Goal: Navigation & Orientation: Find specific page/section

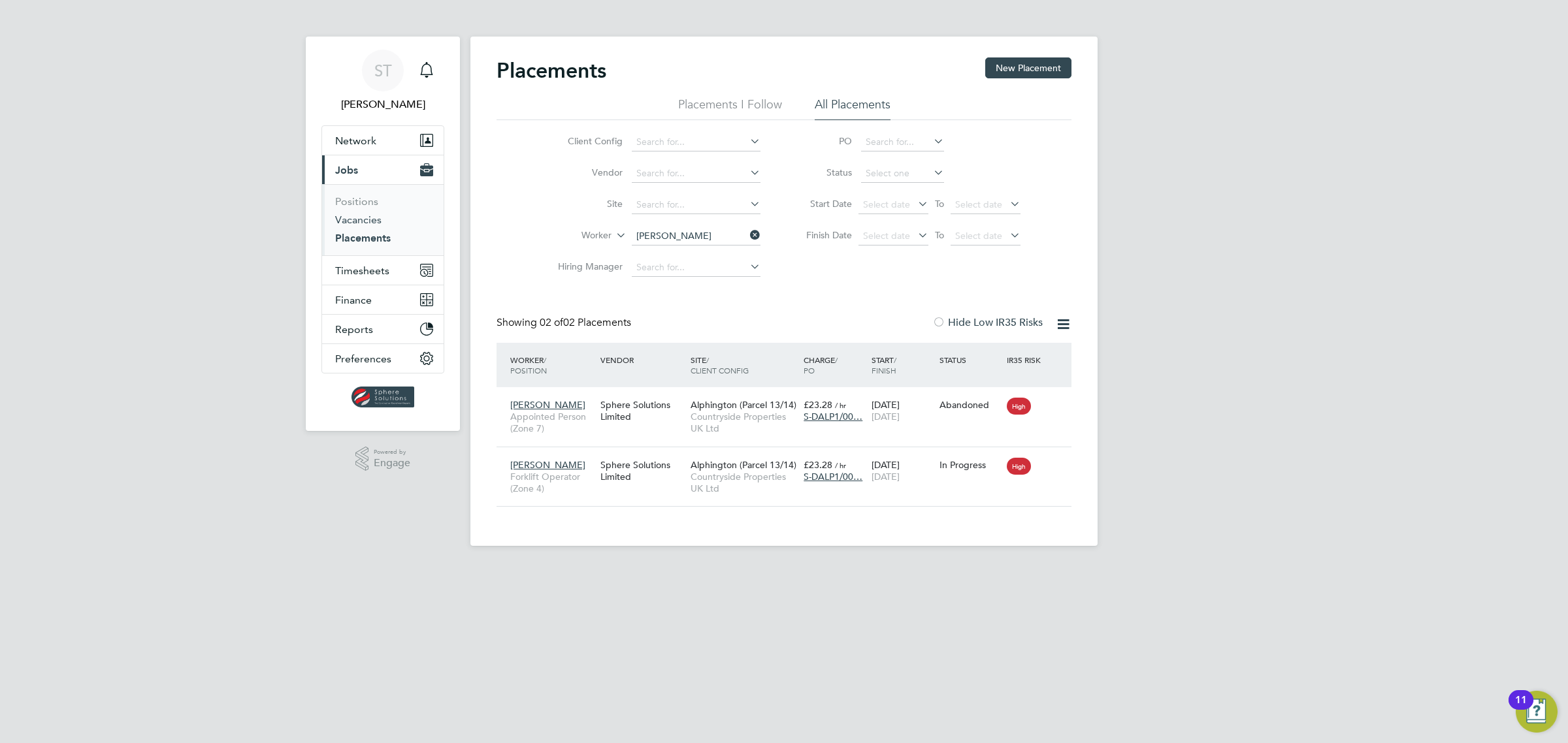
click at [356, 220] on link "Vacancies" at bounding box center [358, 220] width 47 height 13
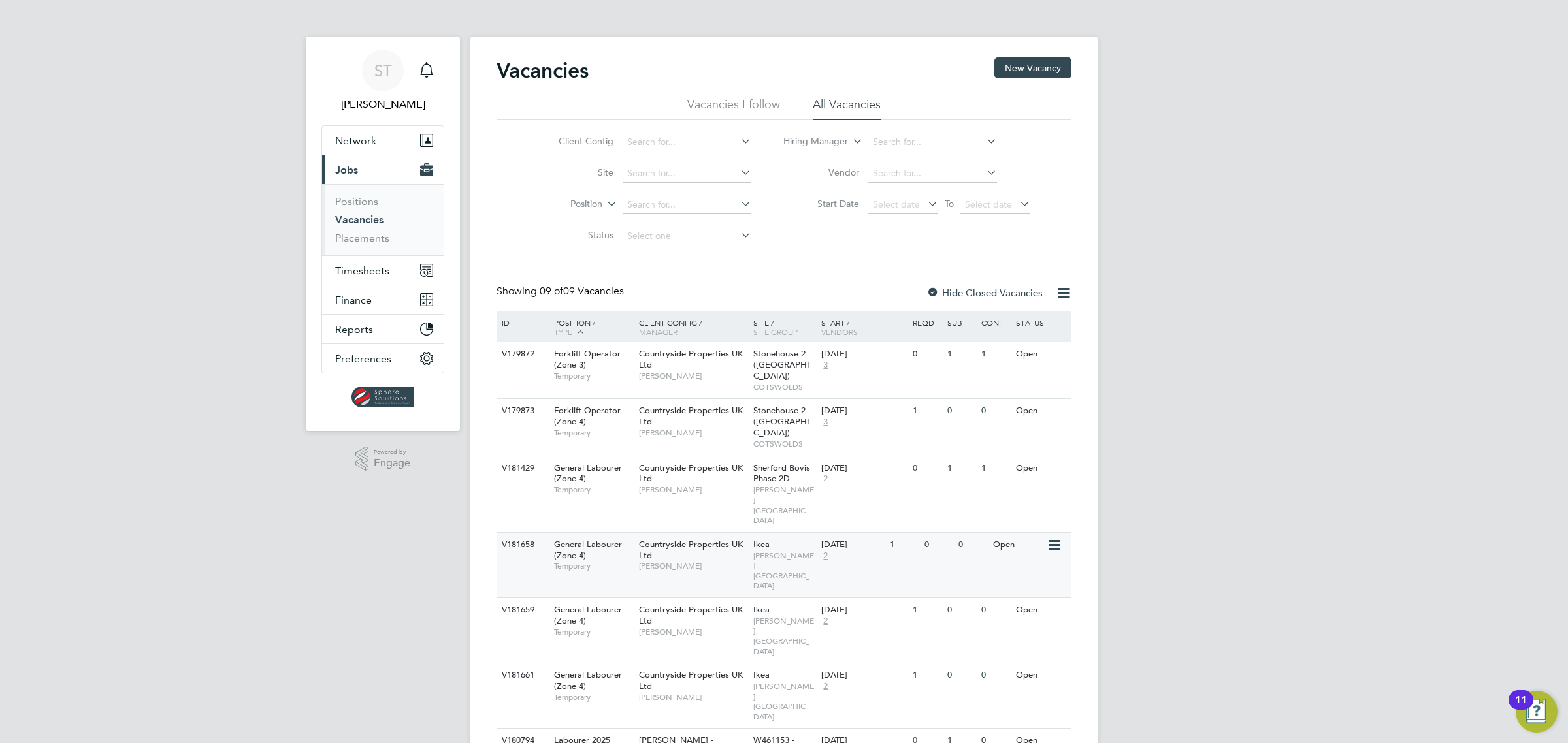
click at [792, 551] on span "CORNWELL SOUTH WEST" at bounding box center [784, 570] width 62 height 40
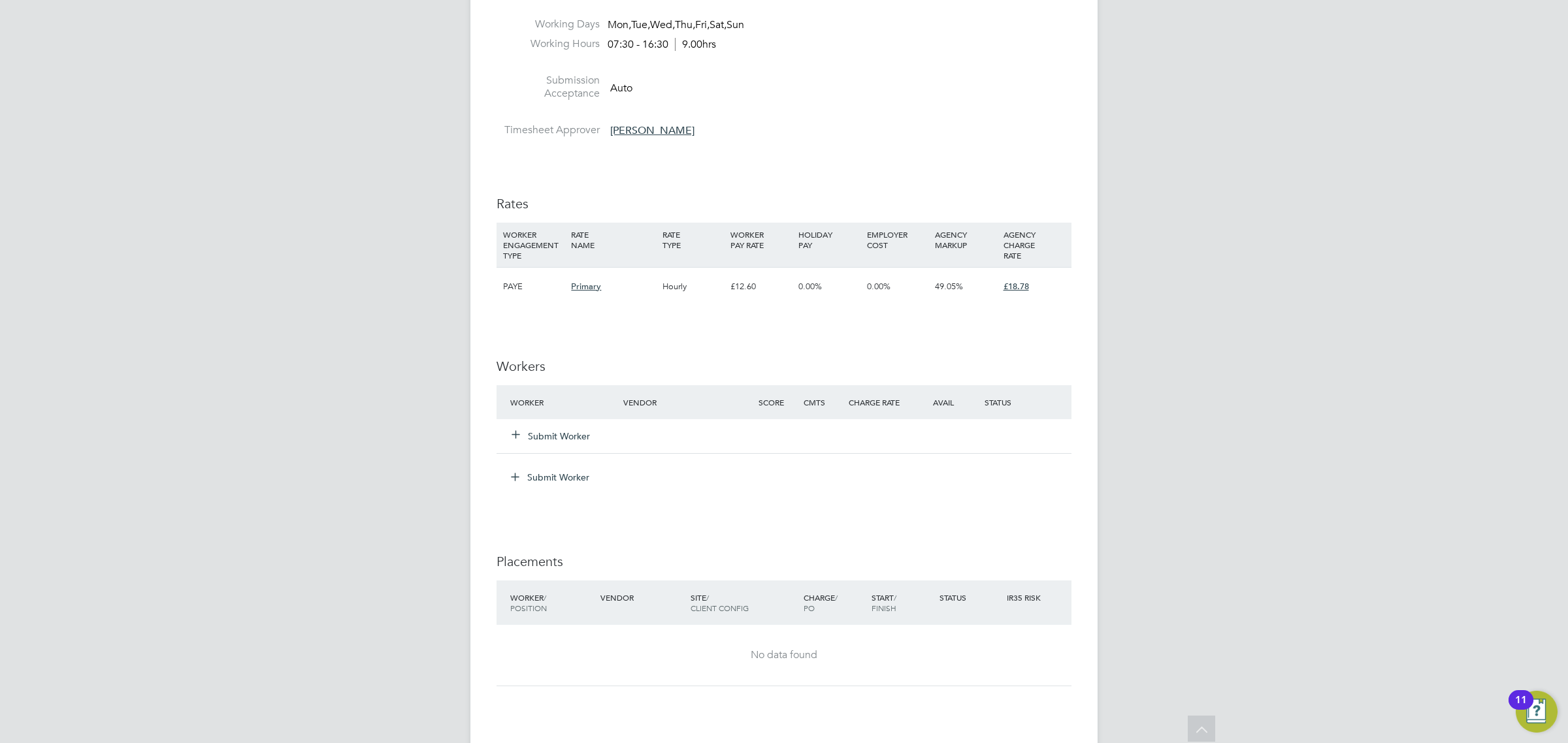
scroll to position [816, 0]
